Goal: Task Accomplishment & Management: Manage account settings

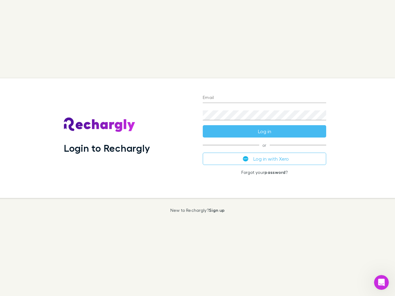
click at [198, 148] on div "Login to Rechargly" at bounding box center [128, 138] width 139 height 120
click at [265, 98] on input "Email" at bounding box center [264, 98] width 123 height 10
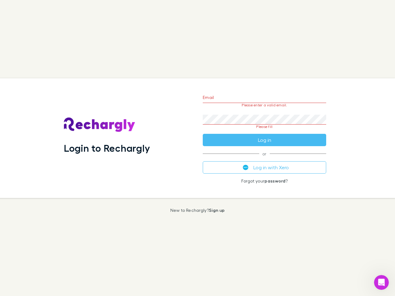
click at [265, 132] on form "Email Please enter a valid email. Password Please fill Log in" at bounding box center [264, 117] width 123 height 58
click at [265, 159] on div "Email Please enter a valid email. Password Please fill Log in or Log in with Xe…" at bounding box center [264, 138] width 133 height 120
click at [382, 283] on icon "Open Intercom Messenger" at bounding box center [382, 283] width 10 height 10
